Goal: Communication & Community: Answer question/provide support

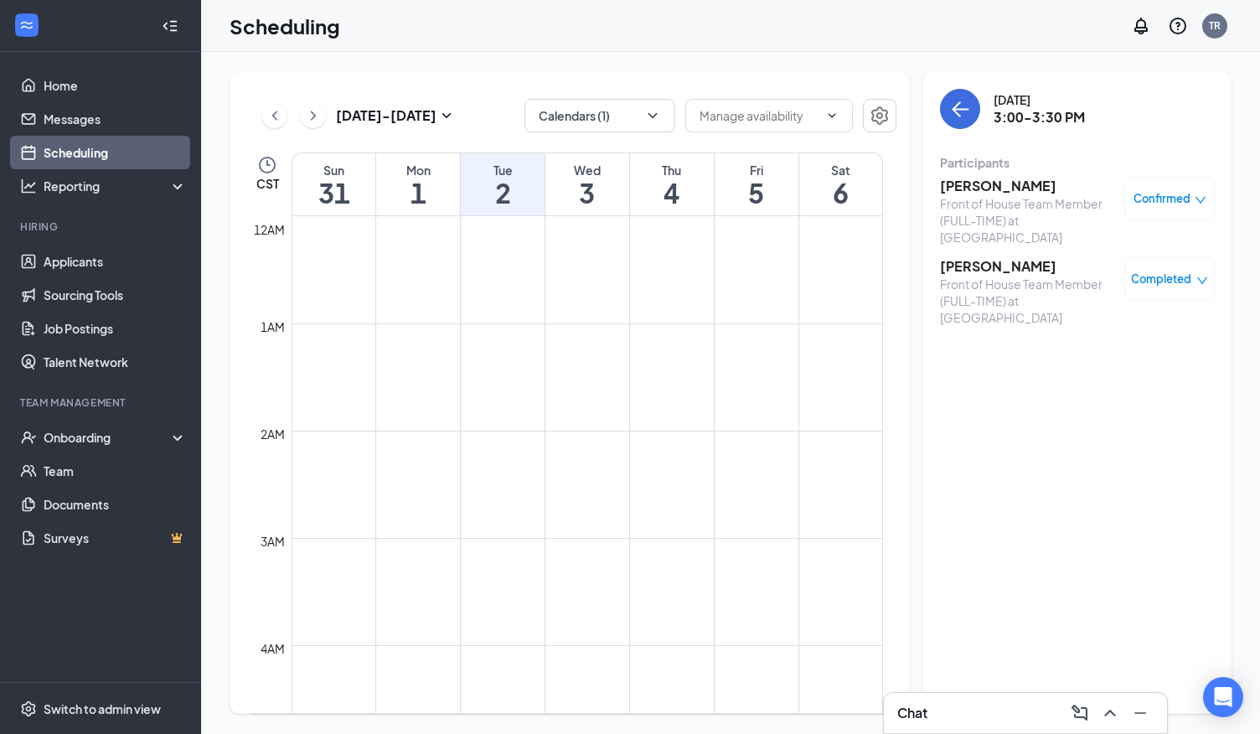
scroll to position [1410, 0]
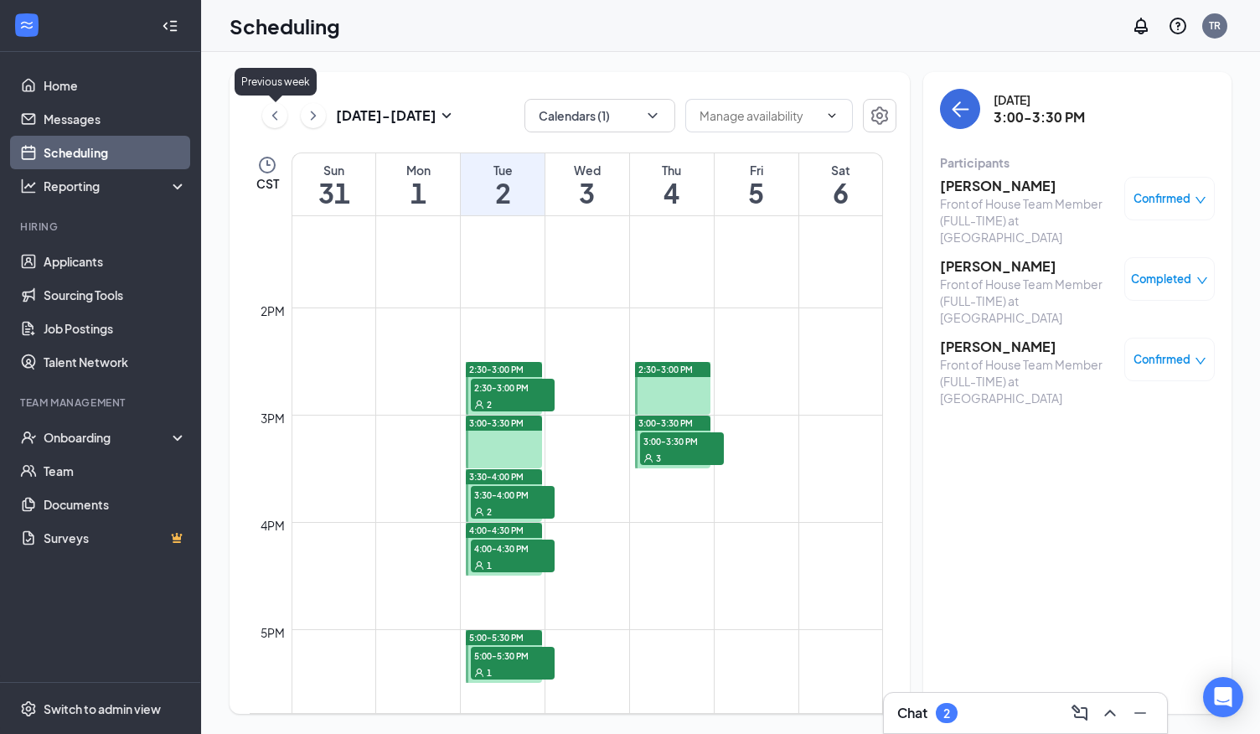
click at [278, 121] on icon "ChevronLeft" at bounding box center [274, 116] width 17 height 20
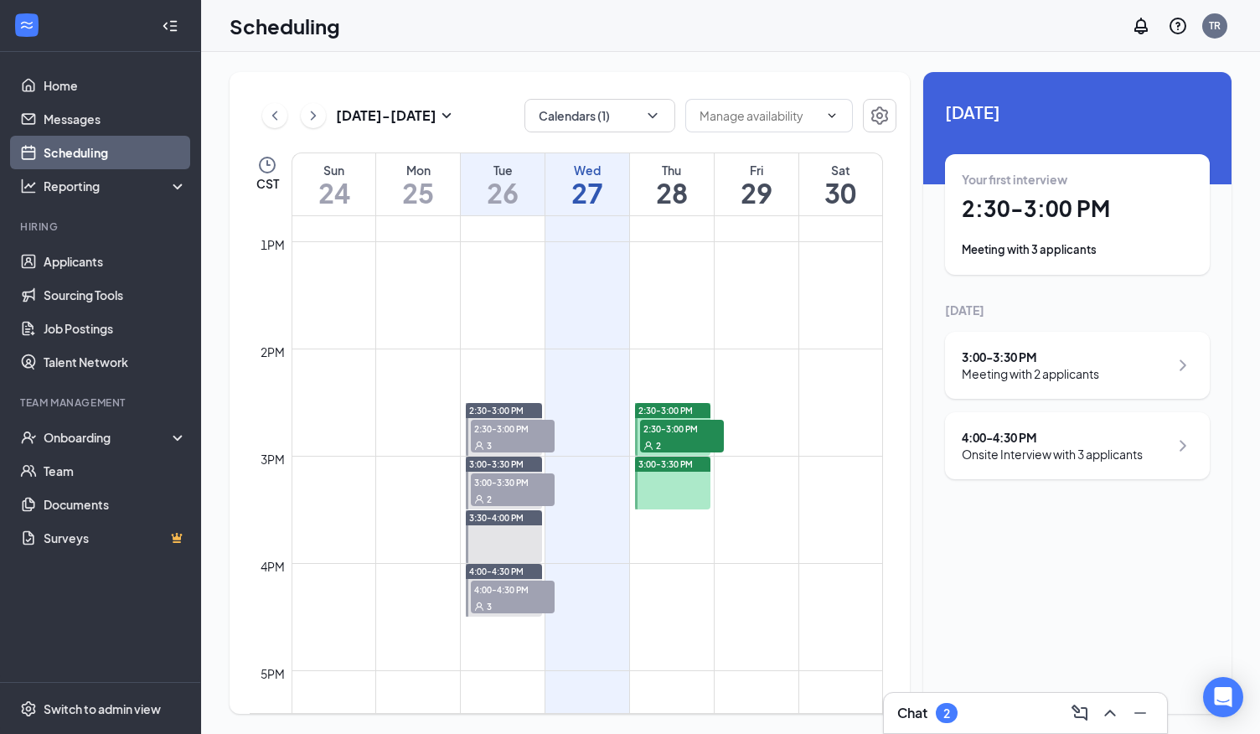
scroll to position [1375, 0]
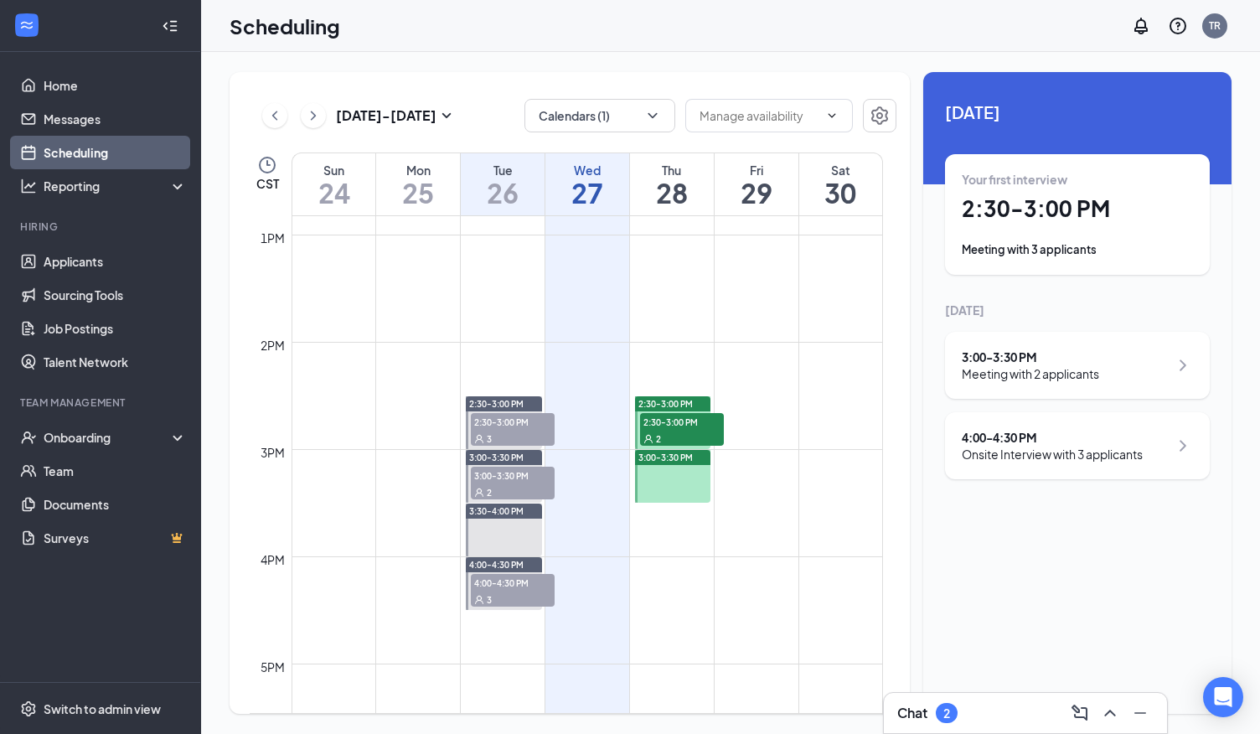
click at [670, 431] on div "2" at bounding box center [682, 438] width 84 height 17
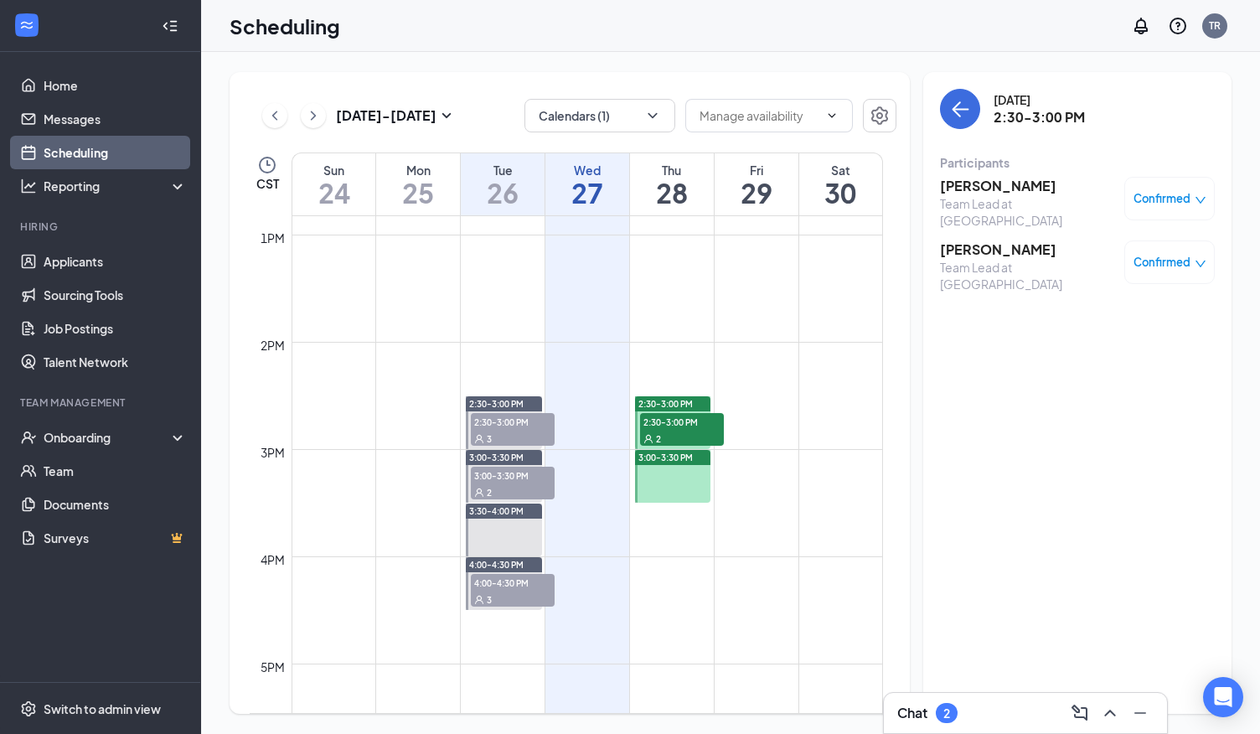
click at [993, 181] on h3 "[PERSON_NAME]" at bounding box center [1028, 186] width 176 height 18
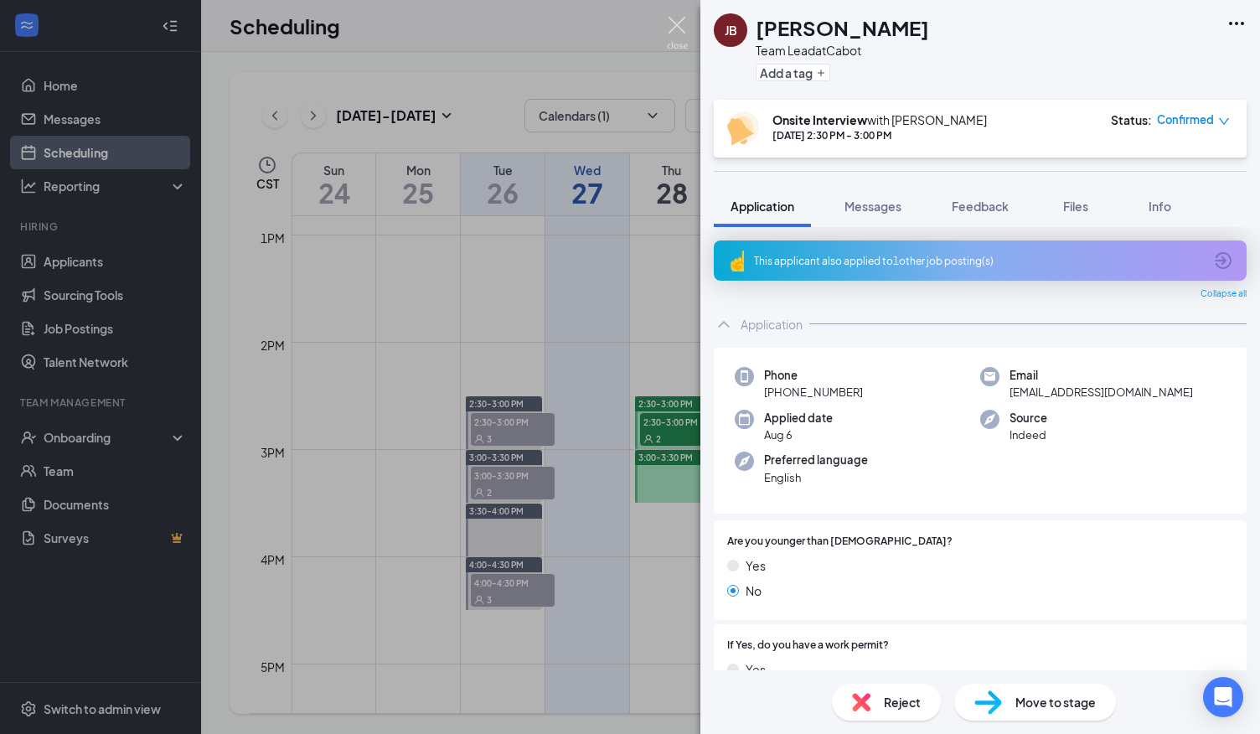
click at [682, 30] on img at bounding box center [677, 33] width 21 height 33
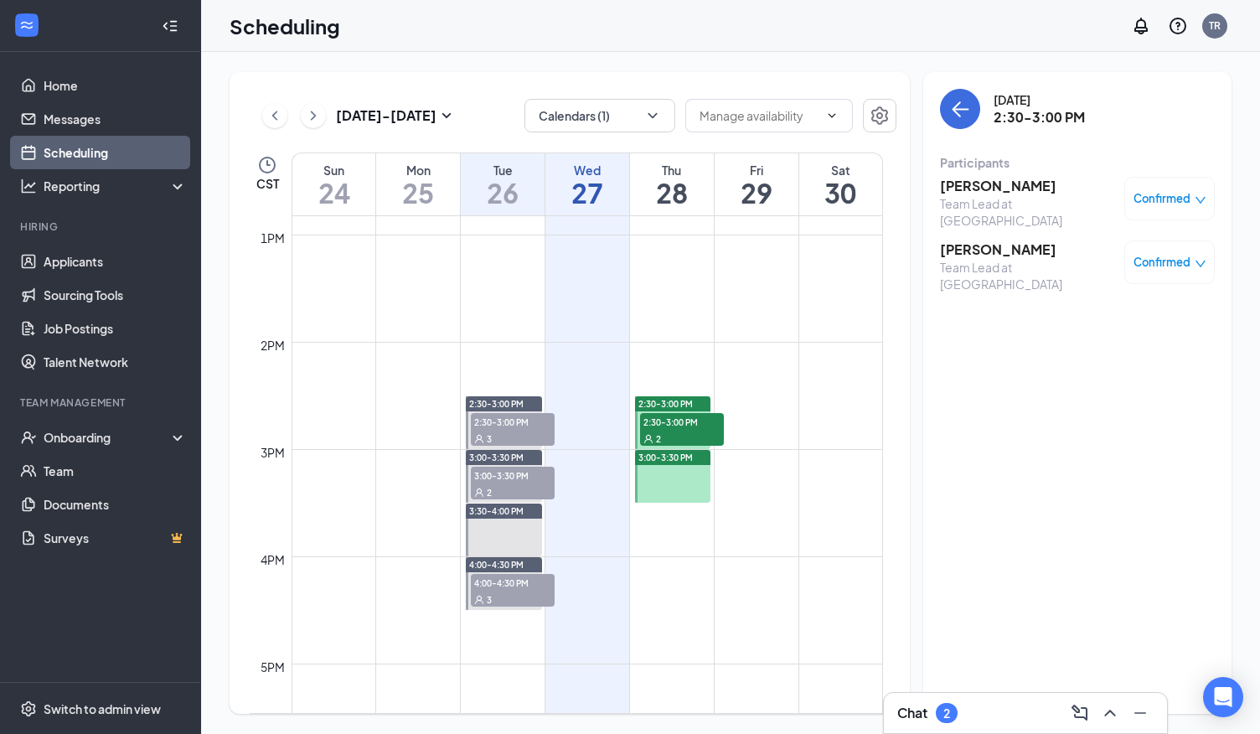
click at [966, 242] on h3 "[PERSON_NAME]" at bounding box center [1028, 249] width 176 height 18
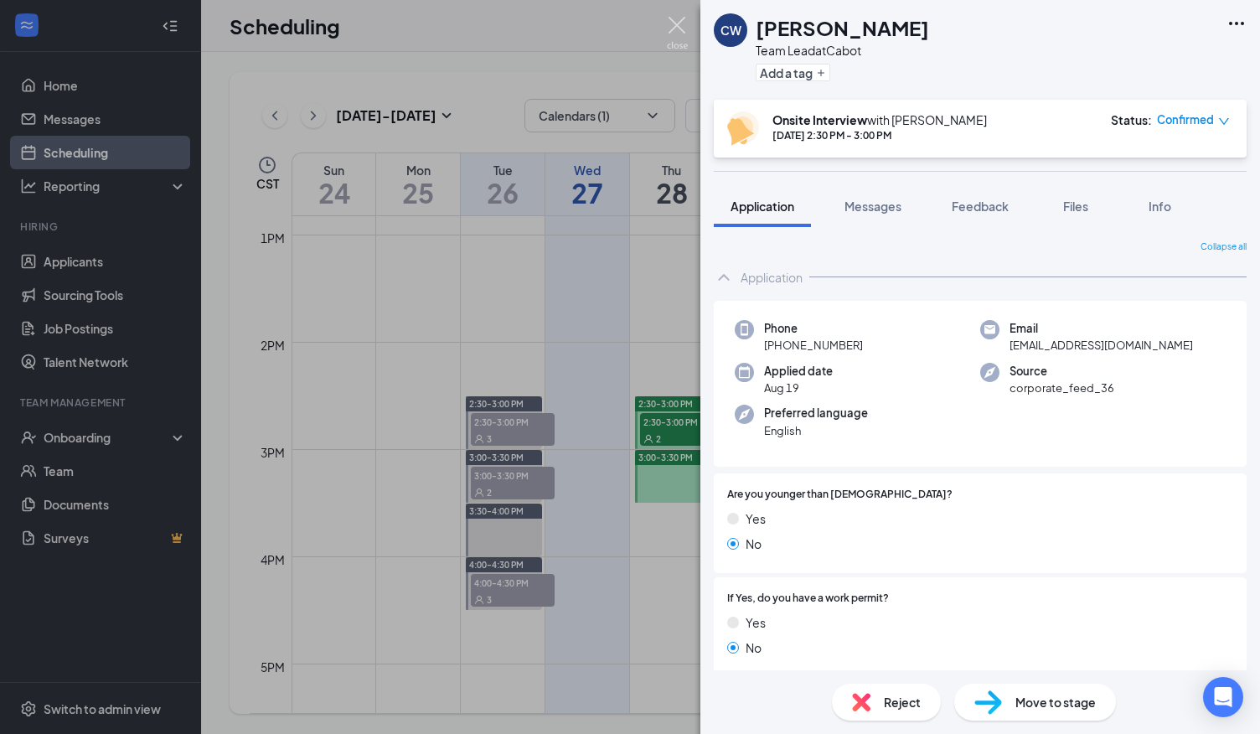
click at [677, 21] on img at bounding box center [677, 33] width 21 height 33
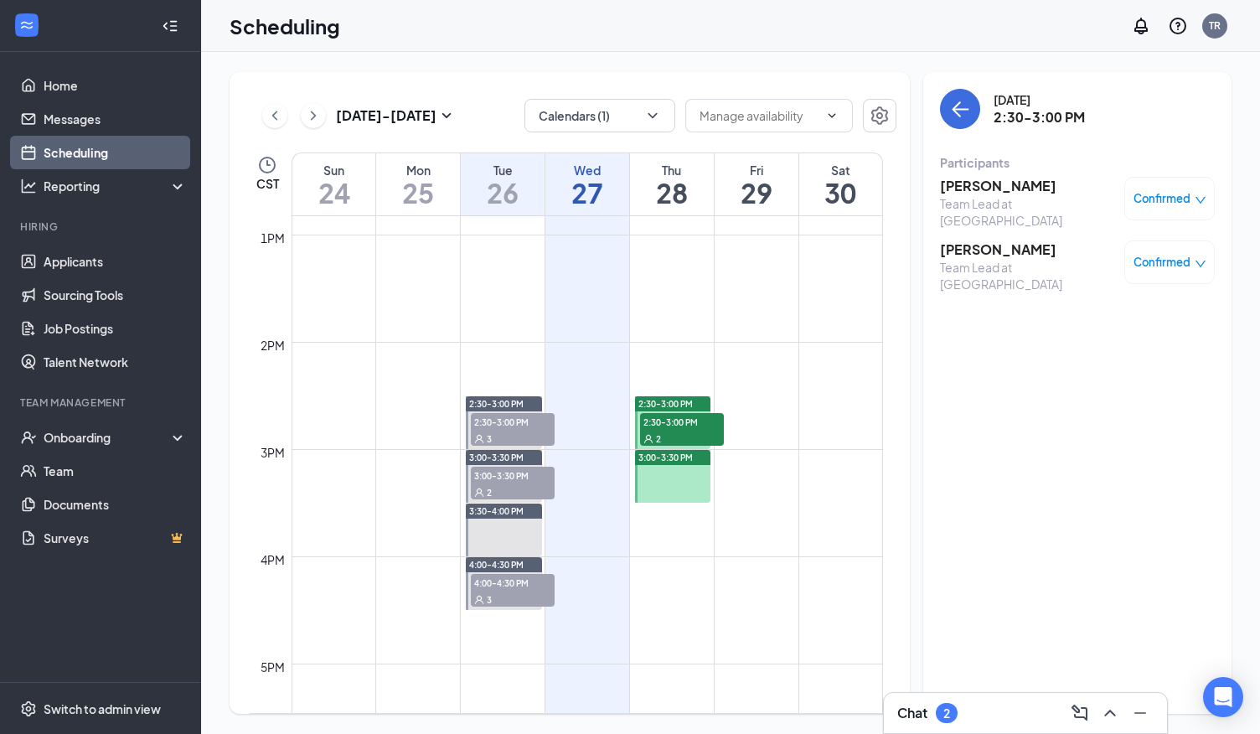
click at [985, 720] on div "Chat 2" at bounding box center [1025, 712] width 256 height 27
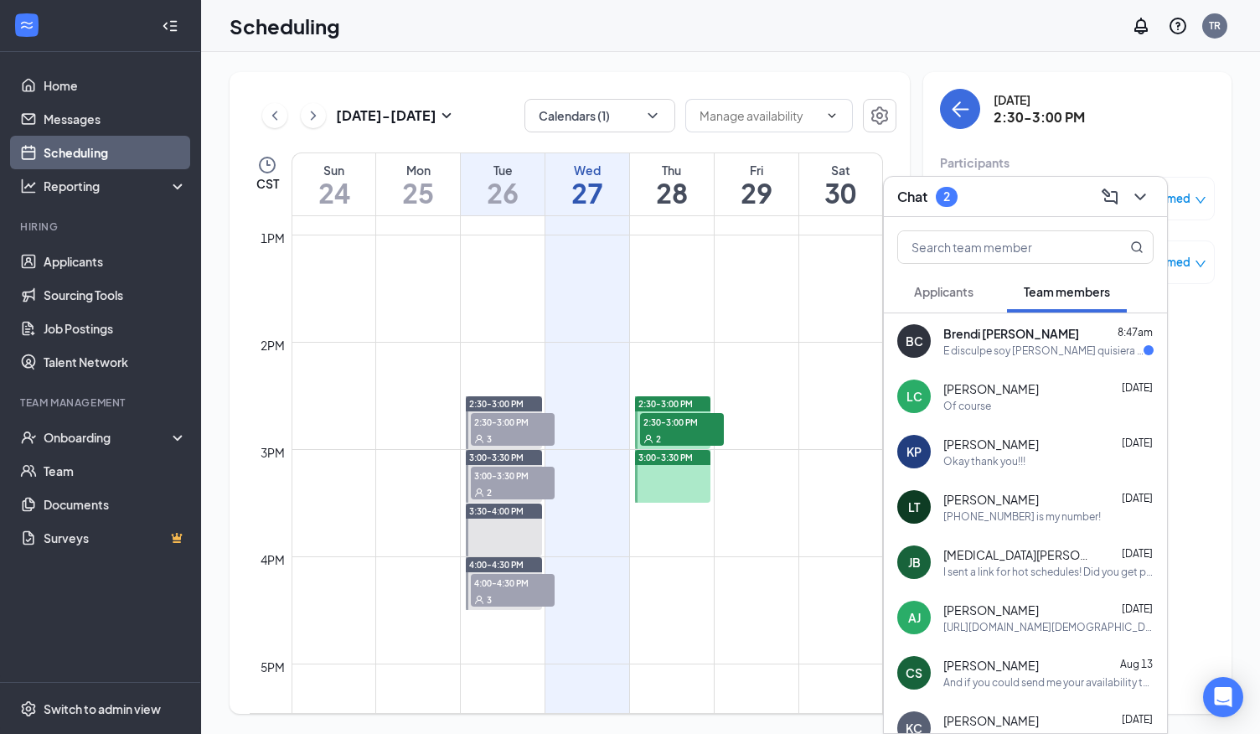
click at [1044, 345] on div "E disculpe soy [PERSON_NAME] quisiera saber si inbiaron mi cheque ala dirección…" at bounding box center [1043, 350] width 200 height 14
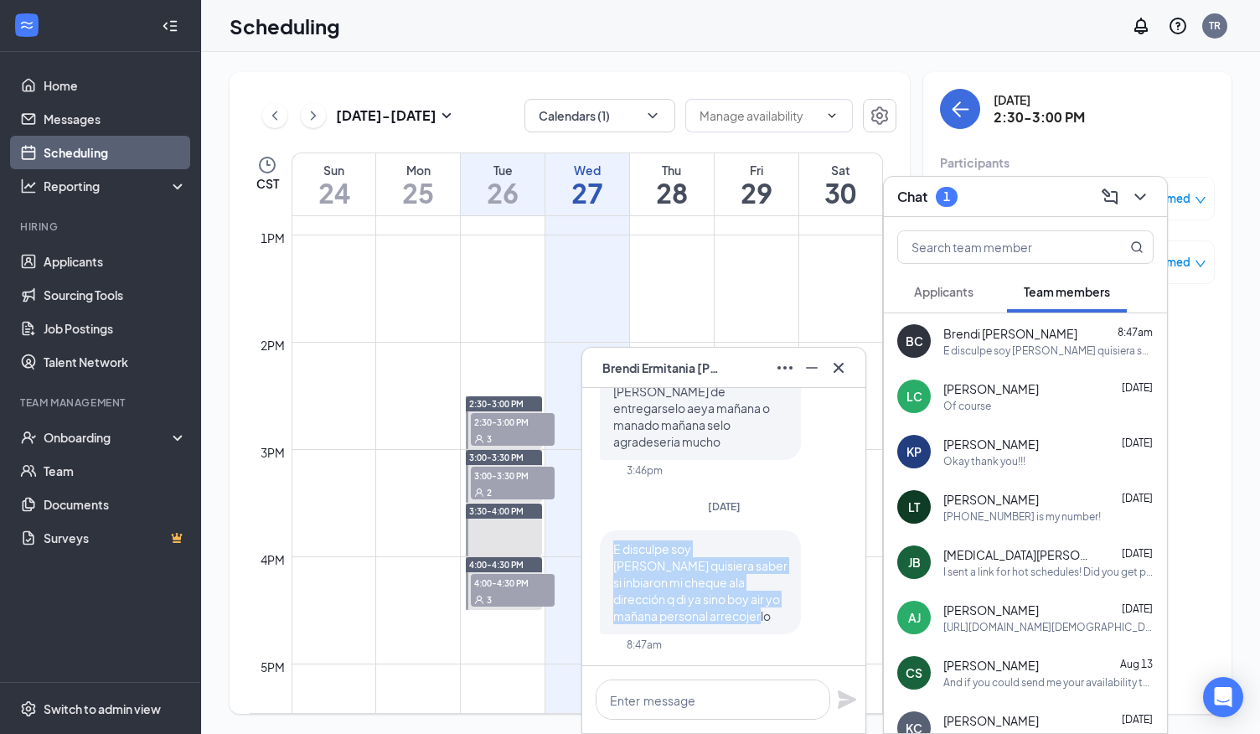
drag, startPoint x: 637, startPoint y: 548, endPoint x: 788, endPoint y: 622, distance: 169.0
click at [787, 622] on p "E disculpe soy [PERSON_NAME] quisiera saber si inbiaron mi cheque ala dirección…" at bounding box center [700, 582] width 174 height 84
copy span "E disculpe soy [PERSON_NAME] quisiera saber si inbiaron mi cheque ala dirección…"
click at [841, 364] on icon "Cross" at bounding box center [838, 367] width 10 height 10
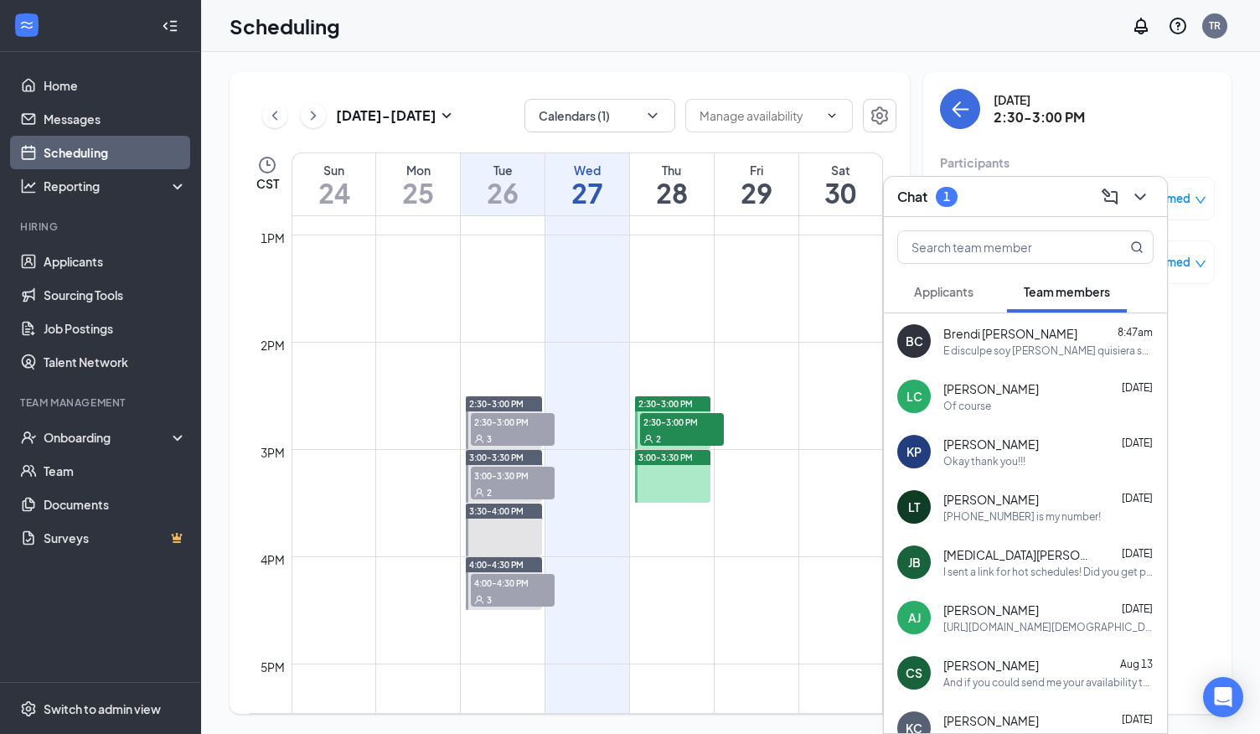
click at [948, 280] on button "Applicants" at bounding box center [943, 292] width 93 height 42
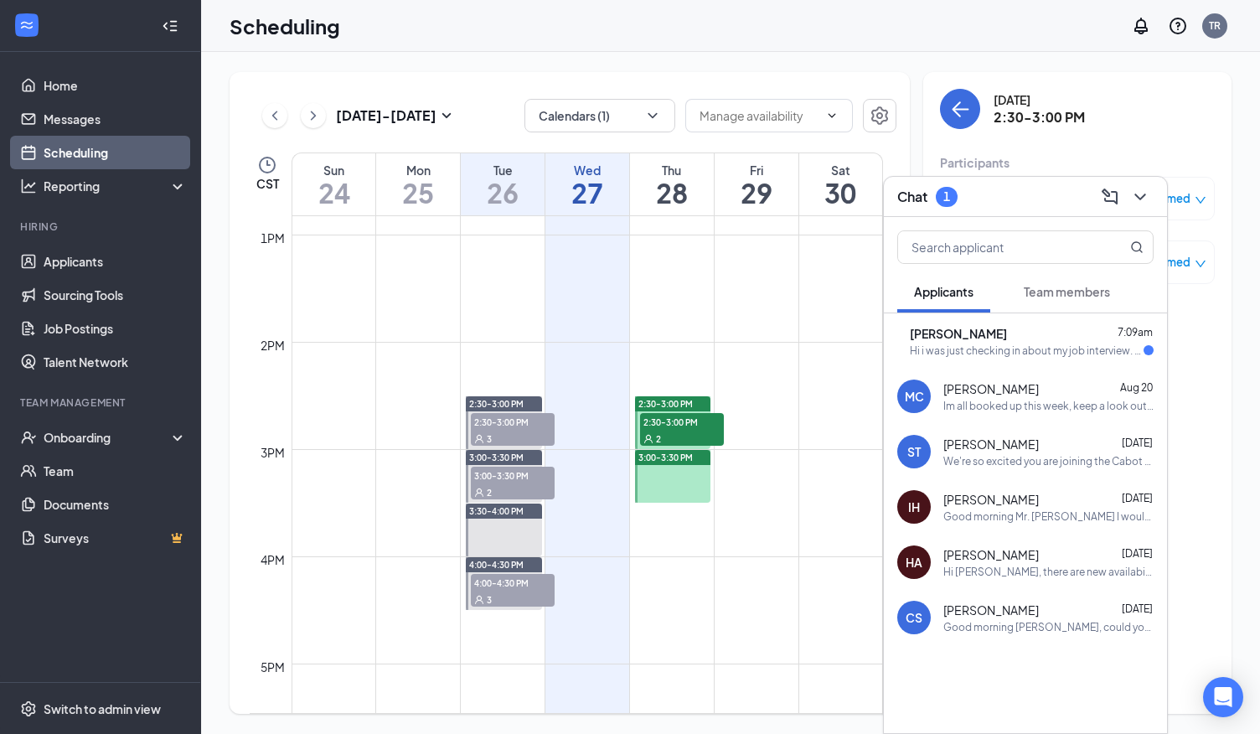
click at [1076, 333] on div "[PERSON_NAME] 7:09am" at bounding box center [1032, 333] width 244 height 17
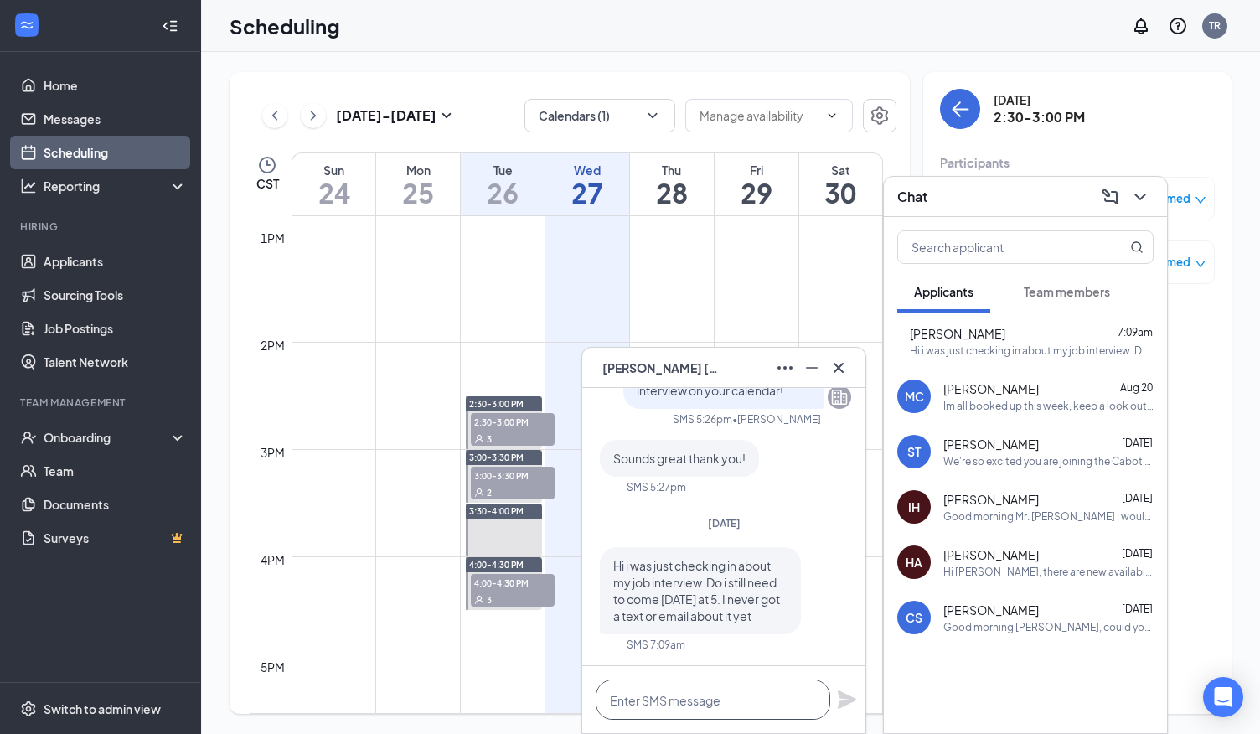
click at [712, 704] on textarea at bounding box center [713, 699] width 235 height 40
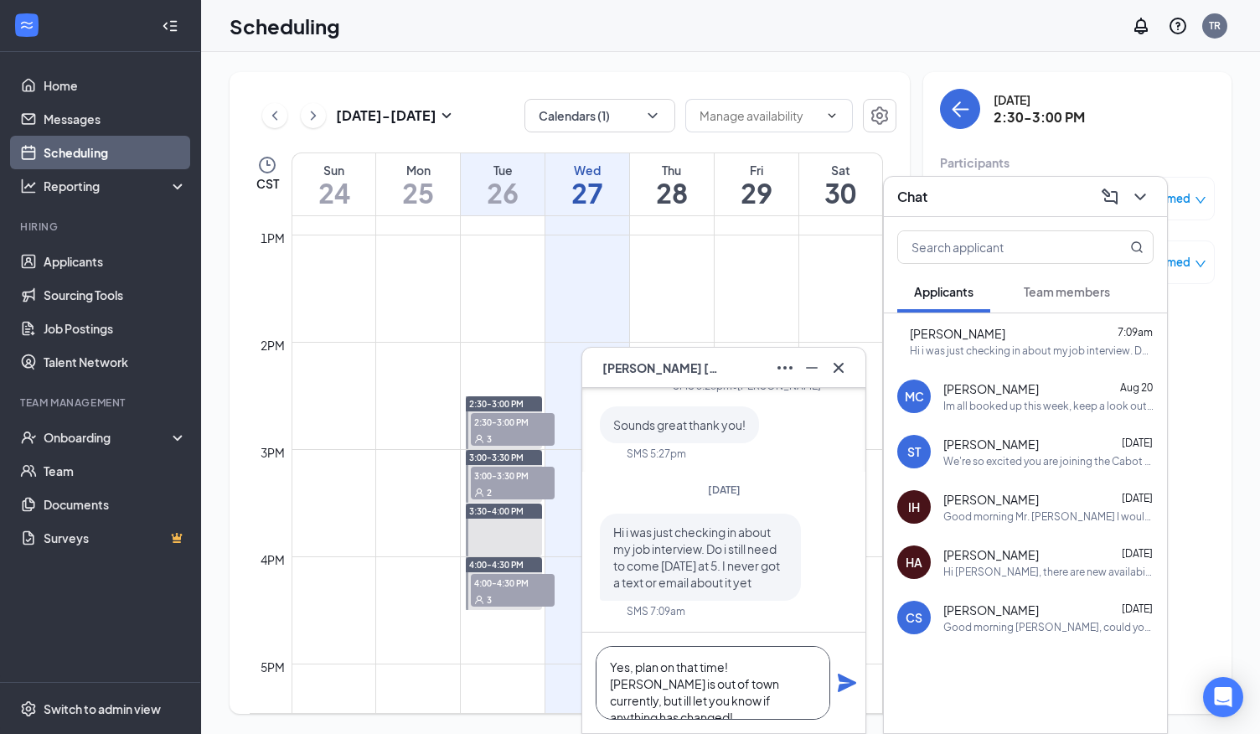
type textarea "Yes, plan on that time! [PERSON_NAME] is out of town currently, but ill let you…"
click at [849, 684] on icon "Plane" at bounding box center [847, 682] width 18 height 18
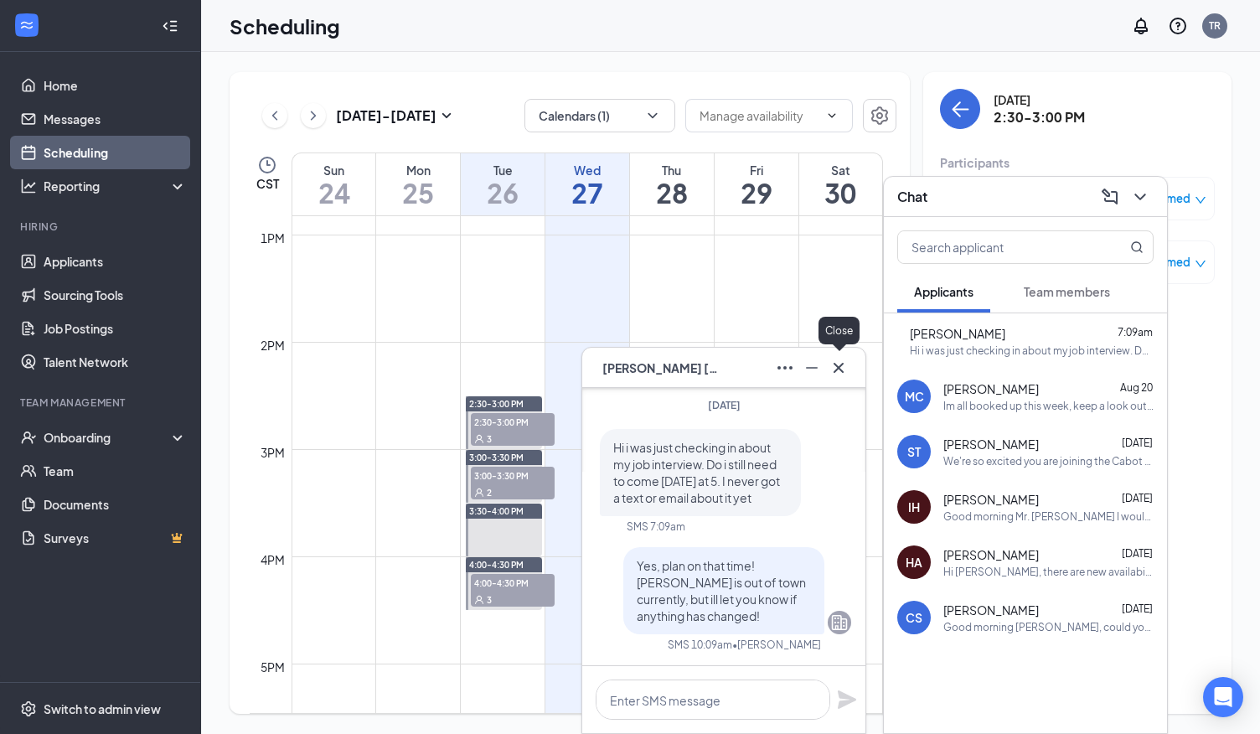
click at [839, 373] on icon "Cross" at bounding box center [838, 368] width 20 height 20
